Goal: Task Accomplishment & Management: Use online tool/utility

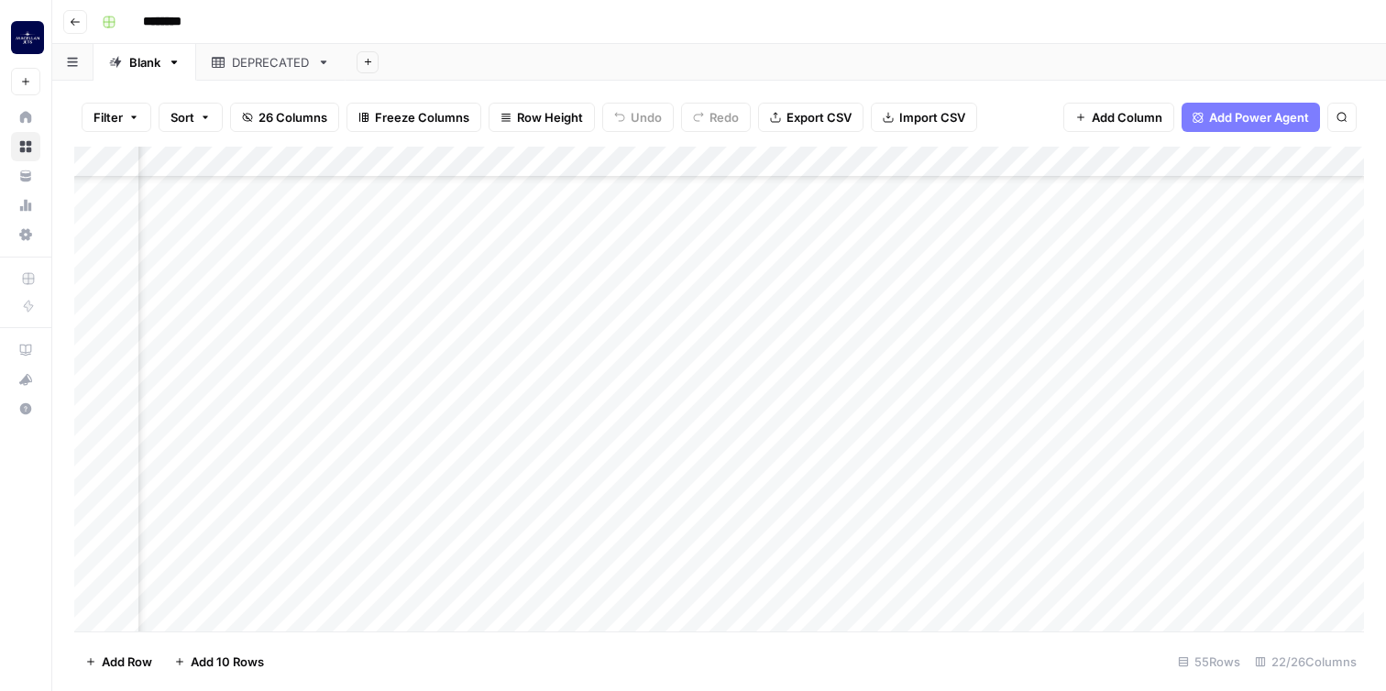
scroll to position [1290, 2086]
click at [824, 584] on div "Add Column" at bounding box center [719, 389] width 1290 height 485
click at [895, 586] on div "Add Column" at bounding box center [719, 389] width 1290 height 485
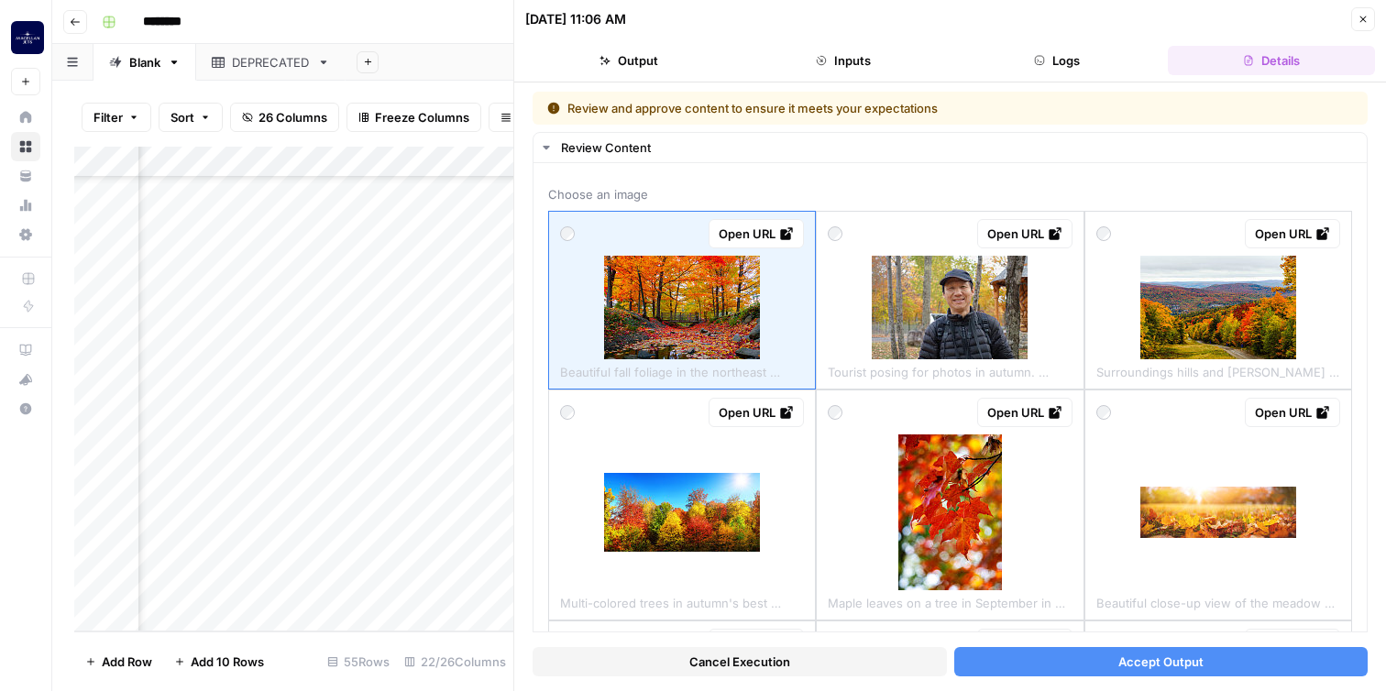
click at [1161, 658] on span "Accept Output" at bounding box center [1160, 662] width 85 height 18
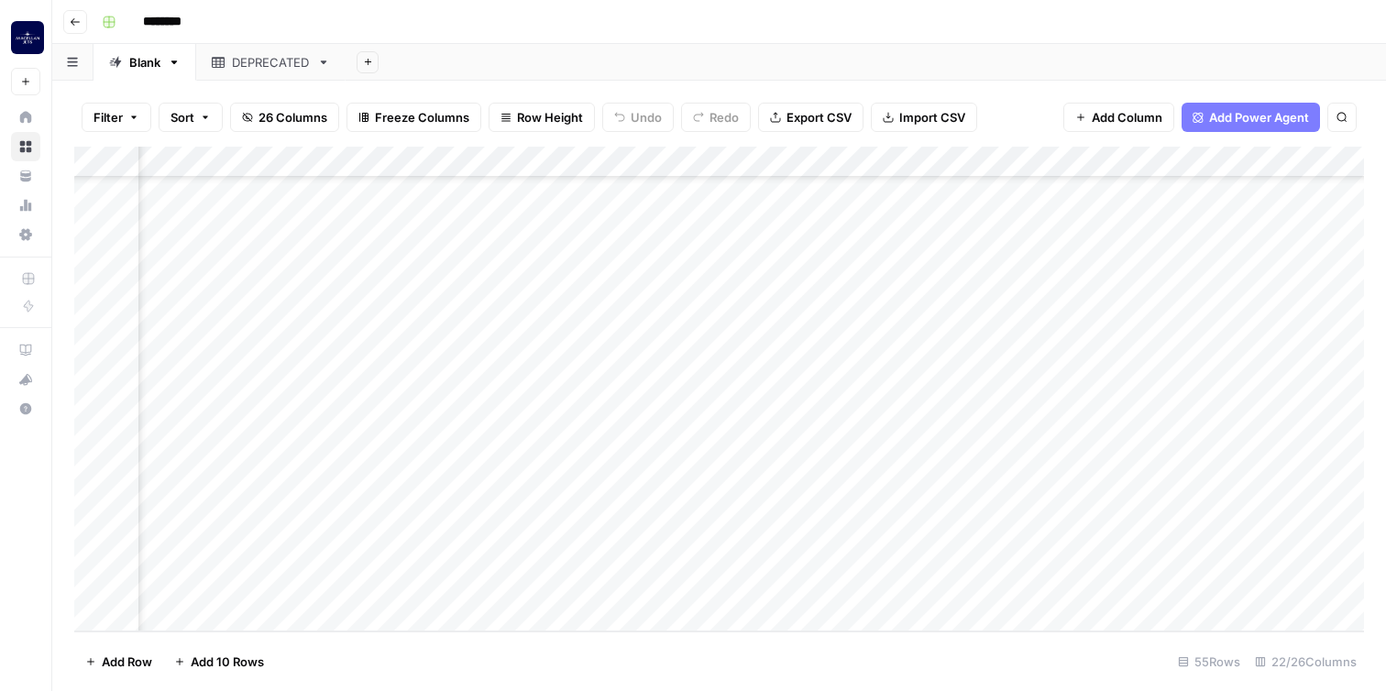
scroll to position [1290, 2315]
click at [665, 587] on div "Add Column" at bounding box center [719, 389] width 1290 height 485
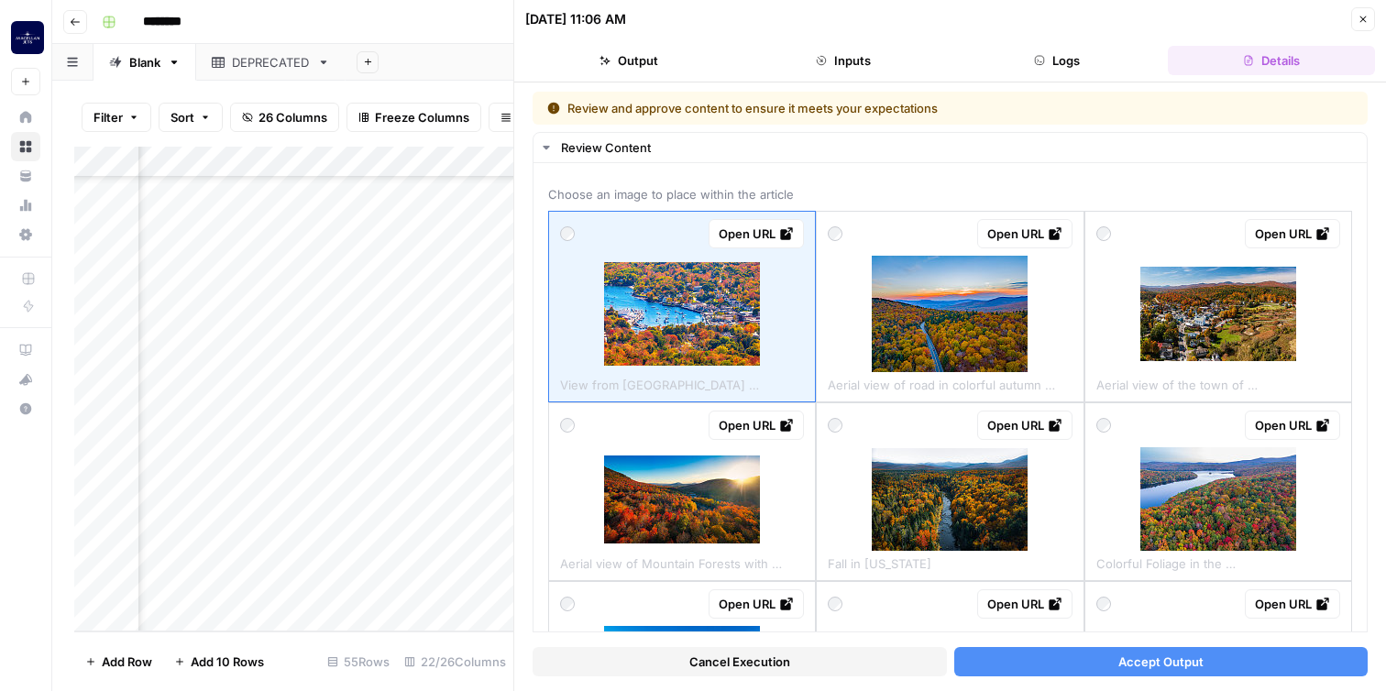
click at [1159, 663] on span "Accept Output" at bounding box center [1160, 662] width 85 height 18
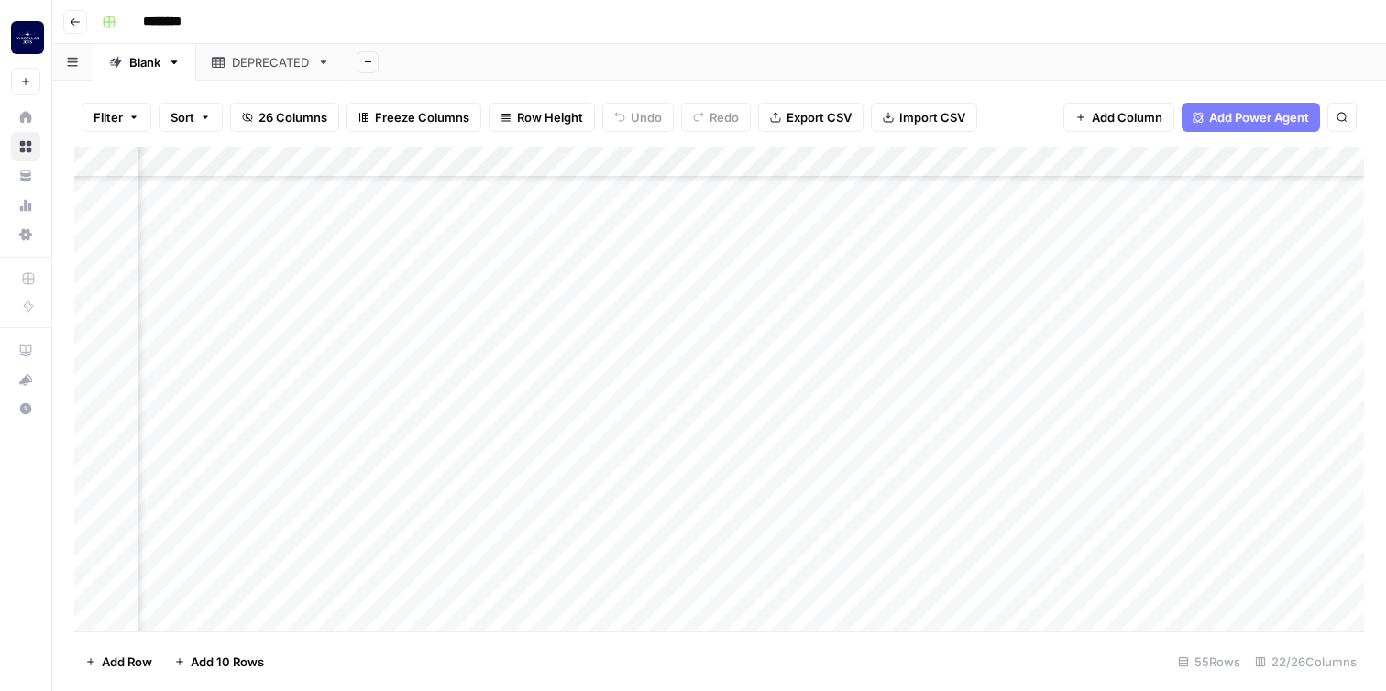
scroll to position [1290, 2568]
click at [411, 582] on div "Add Column" at bounding box center [719, 389] width 1290 height 485
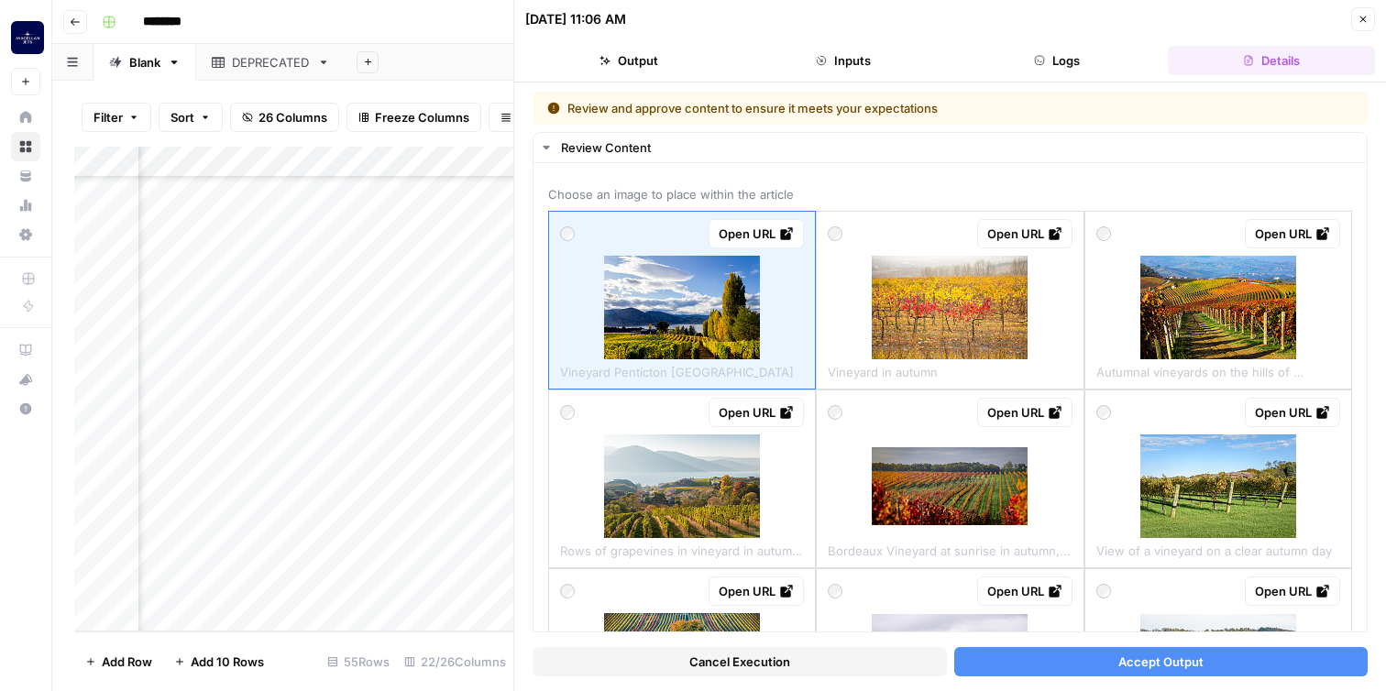
click at [1206, 658] on button "Accept Output" at bounding box center [1161, 661] width 414 height 29
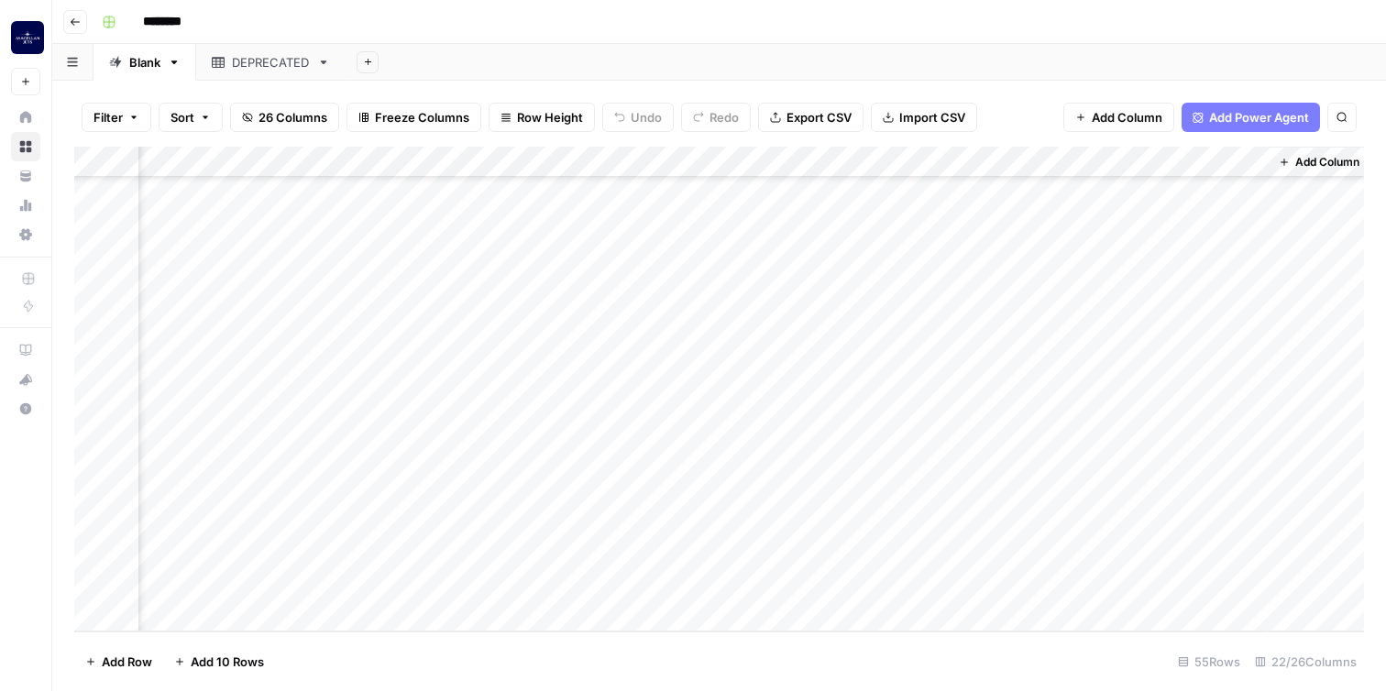
scroll to position [1290, 2887]
click at [910, 587] on div "Add Column" at bounding box center [719, 389] width 1290 height 485
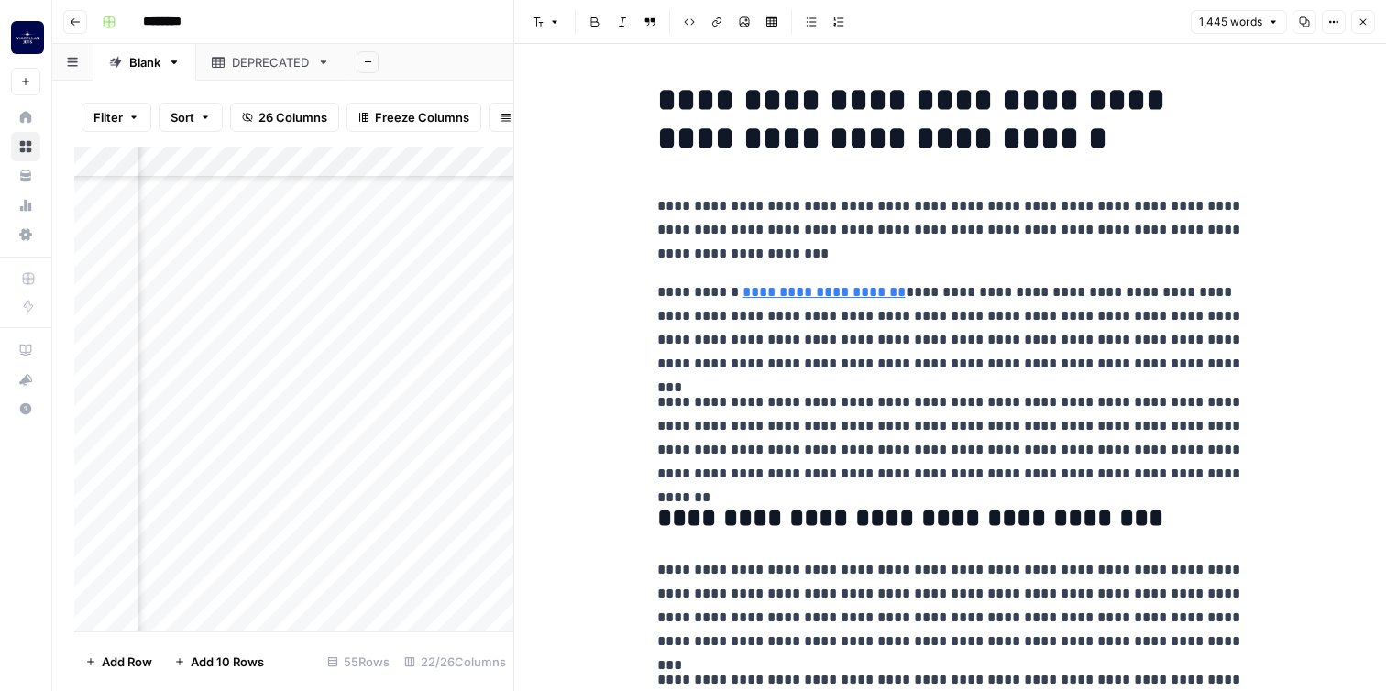
click at [658, 203] on p "**********" at bounding box center [950, 229] width 587 height 71
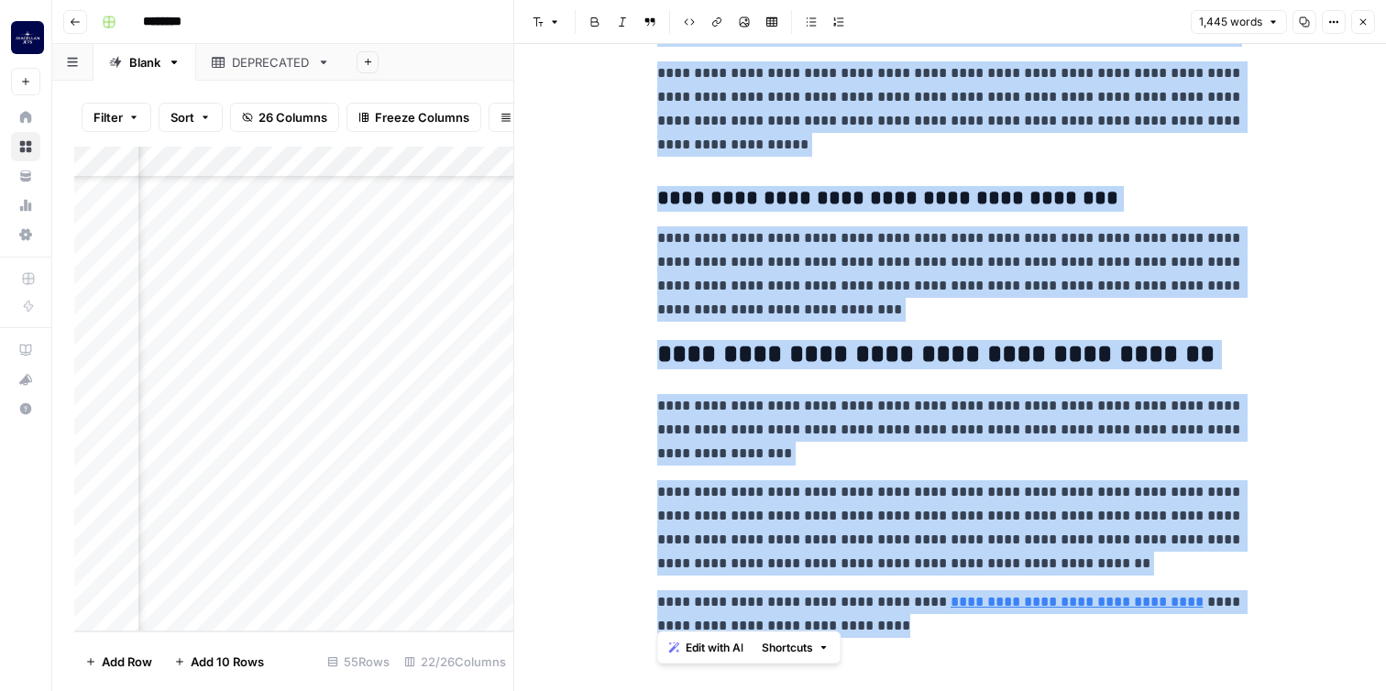
scroll to position [4963, 0]
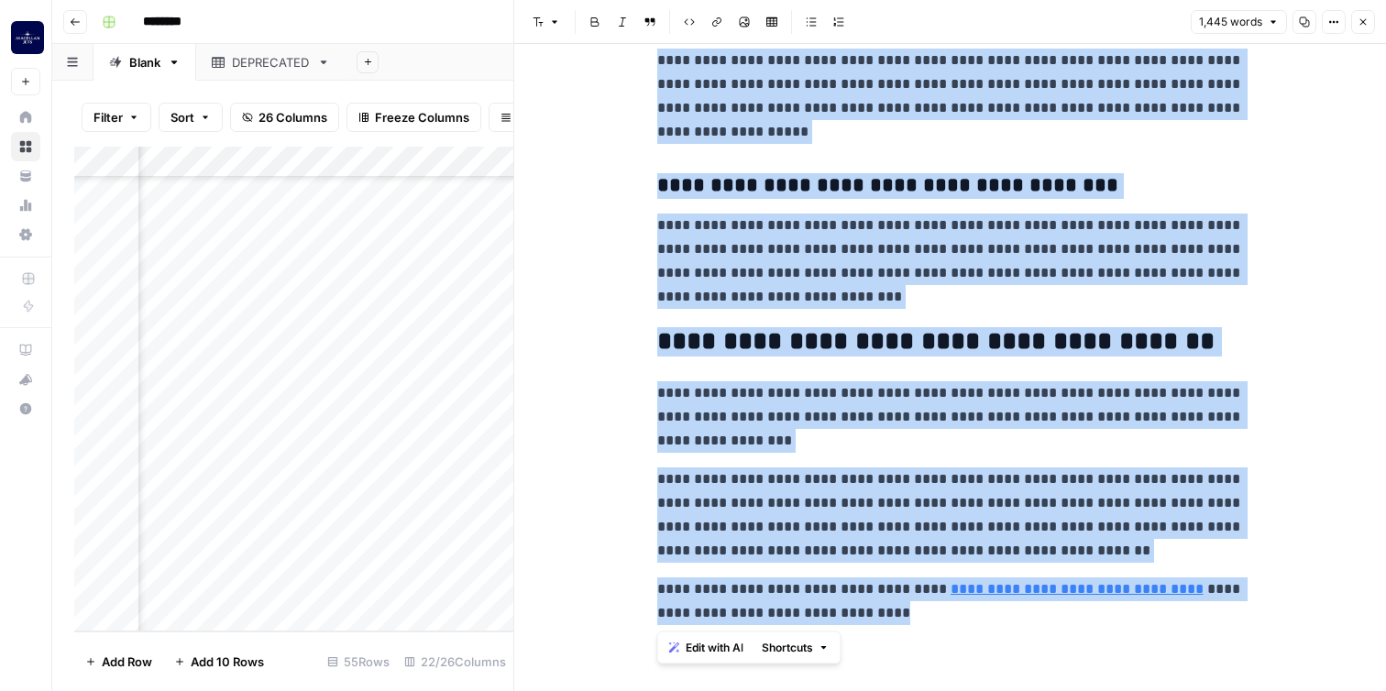
drag, startPoint x: 658, startPoint y: 203, endPoint x: 938, endPoint y: 865, distance: 718.5
click at [938, 690] on html "**********" at bounding box center [693, 345] width 1386 height 691
copy div "**********"
